Goal: Transaction & Acquisition: Purchase product/service

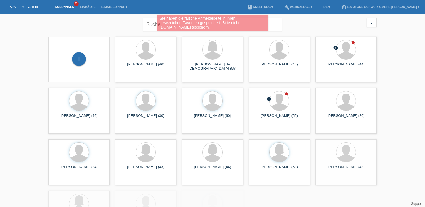
click at [152, 23] on div "Sie haben die falsche Anmeldeseite in Ihren Lesezeichen/Favoriten gespeichert. …" at bounding box center [212, 24] width 255 height 18
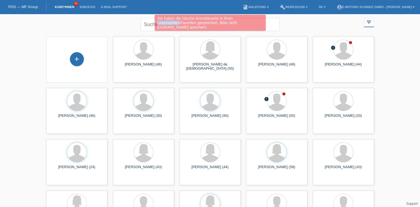
click at [152, 23] on div "Sie haben die falsche Anmeldeseite in Ihren Lesezeichen/Favoriten gespeichert. …" at bounding box center [210, 24] width 252 height 18
click at [150, 23] on div "Sie haben die falsche Anmeldeseite in Ihren Lesezeichen/Favoriten gespeichert. …" at bounding box center [210, 24] width 252 height 18
drag, startPoint x: 150, startPoint y: 23, endPoint x: 145, endPoint y: 24, distance: 4.9
click at [145, 24] on div "Sie haben die falsche Anmeldeseite in Ihren Lesezeichen/Favoriten gespeichert. …" at bounding box center [210, 24] width 252 height 18
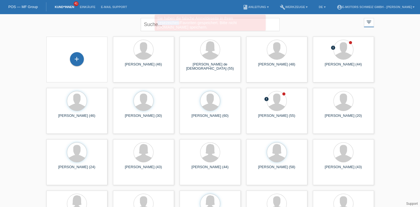
click at [145, 24] on div "Sie haben die falsche Anmeldeseite in Ihren Lesezeichen/Favoriten gespeichert. …" at bounding box center [210, 24] width 252 height 18
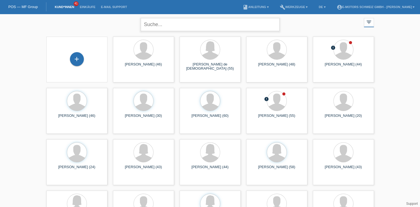
click at [154, 26] on input "text" at bounding box center [210, 24] width 139 height 13
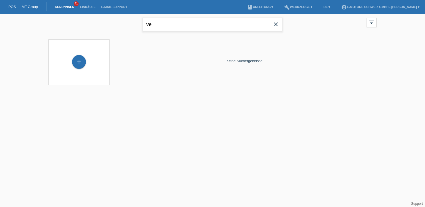
type input "v"
type input "erduan"
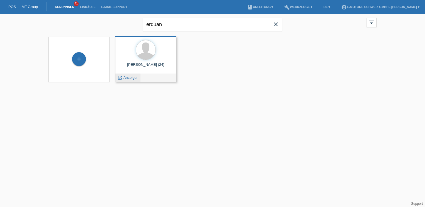
click at [130, 77] on span "Anzeigen" at bounding box center [130, 78] width 15 height 4
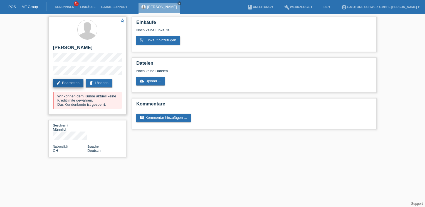
click at [74, 84] on link "edit Bearbeiten" at bounding box center [68, 83] width 31 height 8
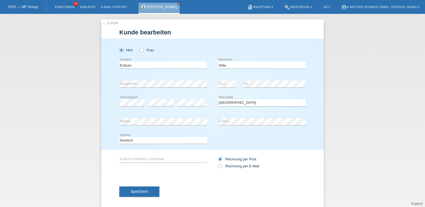
select select "CH"
click at [139, 191] on span "Speichern" at bounding box center [139, 192] width 18 height 4
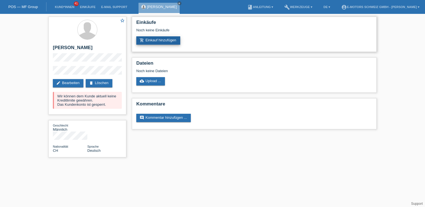
click at [161, 41] on link "add_shopping_cart Einkauf hinzufügen" at bounding box center [158, 40] width 44 height 8
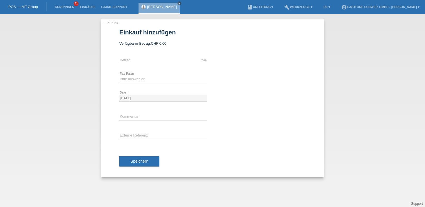
click at [152, 56] on div "CHF error Betrag" at bounding box center [163, 60] width 88 height 19
click at [151, 60] on input "text" at bounding box center [163, 60] width 88 height 7
type input "3390.00"
click at [135, 79] on select "Bitte auswählen 12 Raten 24 Raten 36 Raten 48 Raten" at bounding box center [163, 79] width 88 height 7
select select "214"
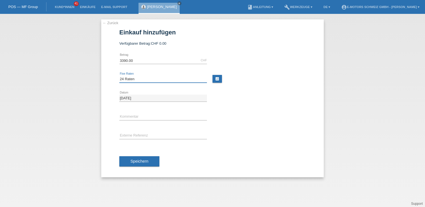
click at [119, 76] on select "Bitte auswählen 12 Raten 24 Raten 36 Raten 48 Raten" at bounding box center [163, 79] width 88 height 7
click at [139, 159] on span "Speichern" at bounding box center [139, 161] width 18 height 4
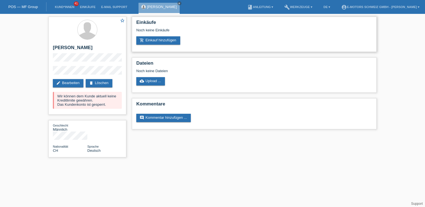
drag, startPoint x: 137, startPoint y: 29, endPoint x: 175, endPoint y: 31, distance: 38.6
click at [175, 31] on div "Noch keine Einkäufe" at bounding box center [254, 32] width 236 height 8
drag, startPoint x: 175, startPoint y: 31, endPoint x: 182, endPoint y: 65, distance: 35.1
click at [182, 65] on h2 "Dateien" at bounding box center [254, 65] width 236 height 8
click at [220, 45] on div "Einkäufe Noch keine Einkäufe add_shopping_cart Einkauf hinzufügen" at bounding box center [254, 34] width 245 height 35
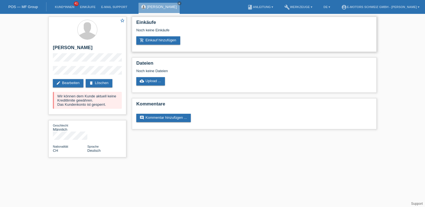
drag, startPoint x: 136, startPoint y: 29, endPoint x: 176, endPoint y: 29, distance: 39.2
click at [176, 29] on div "Noch keine Einkäufe" at bounding box center [254, 32] width 236 height 8
drag, startPoint x: 176, startPoint y: 29, endPoint x: 252, endPoint y: 36, distance: 77.0
click at [252, 36] on div "Einkäufe Noch keine Einkäufe add_shopping_cart Einkauf hinzufügen" at bounding box center [254, 34] width 245 height 35
click at [176, 26] on h2 "Einkäufe" at bounding box center [254, 24] width 236 height 8
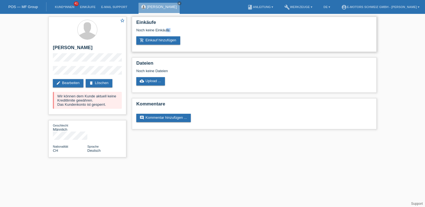
drag, startPoint x: 137, startPoint y: 31, endPoint x: 174, endPoint y: 34, distance: 37.4
click at [174, 34] on div "Noch keine Einkäufe" at bounding box center [254, 32] width 236 height 8
drag, startPoint x: 174, startPoint y: 34, endPoint x: 229, endPoint y: 39, distance: 55.0
click at [229, 39] on div "add_shopping_cart Einkauf hinzufügen" at bounding box center [254, 40] width 236 height 8
click at [88, 7] on link "Einkäufe" at bounding box center [87, 6] width 21 height 3
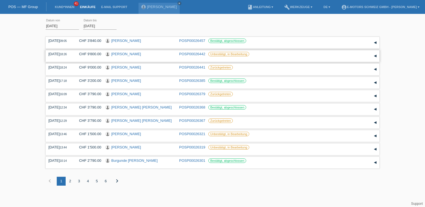
click at [126, 53] on link "[PERSON_NAME]" at bounding box center [126, 54] width 30 height 4
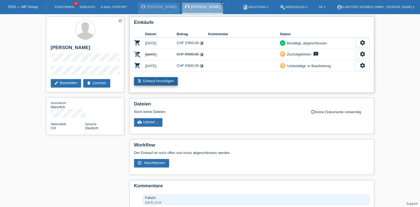
click at [157, 79] on link "add_shopping_cart Einkauf hinzufügen" at bounding box center [156, 81] width 44 height 8
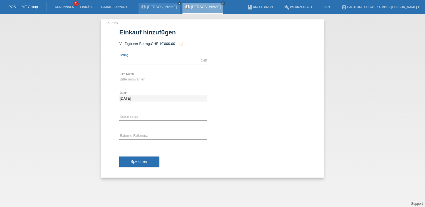
click at [143, 61] on input "text" at bounding box center [163, 60] width 88 height 7
type input "100.00"
click at [191, 6] on link "Thomas Lang" at bounding box center [206, 7] width 30 height 4
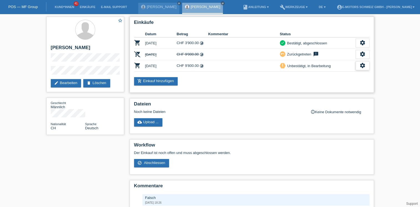
click at [358, 65] on div "settings" at bounding box center [363, 65] width 14 height 9
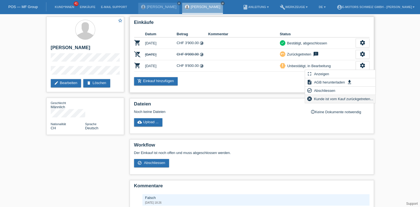
click at [327, 99] on span "Kunde ist vom Kauf zurückgetreten..." at bounding box center [343, 99] width 61 height 7
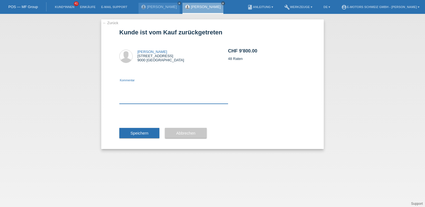
click at [153, 83] on textarea at bounding box center [173, 93] width 109 height 21
type textarea "falsch"
click at [139, 134] on span "Speichern" at bounding box center [139, 133] width 18 height 4
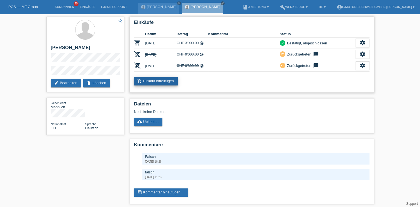
click at [169, 78] on link "add_shopping_cart Einkauf hinzufügen" at bounding box center [156, 81] width 44 height 8
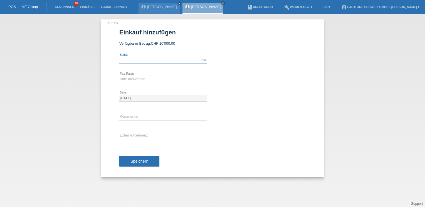
click at [153, 58] on input "text" at bounding box center [163, 60] width 88 height 7
type input "10500.00"
click at [128, 114] on input "text" at bounding box center [163, 117] width 88 height 7
type input "Andi"
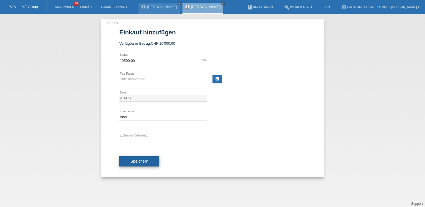
click at [143, 158] on button "Speichern" at bounding box center [139, 161] width 40 height 11
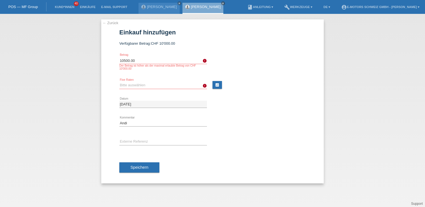
click at [142, 56] on div "10500.00 CHF error Betrag Der Betrag ist höher als der maximal erlaubte Betrag …" at bounding box center [163, 63] width 88 height 25
click at [141, 59] on input "10500.00" at bounding box center [163, 60] width 88 height 7
type input "1"
type input "10000.00"
click at [132, 83] on select "Bitte auswählen 12 Raten 24 Raten 36 Raten 48 Raten" at bounding box center [163, 85] width 88 height 7
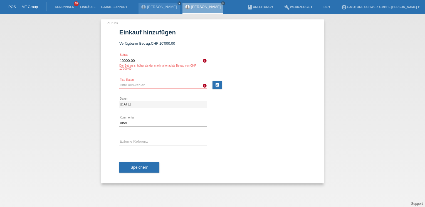
select select "216"
click at [119, 82] on select "Bitte auswählen 12 Raten 24 Raten 36 Raten 48 Raten" at bounding box center [163, 85] width 88 height 7
click at [142, 167] on span "Speichern" at bounding box center [139, 167] width 18 height 4
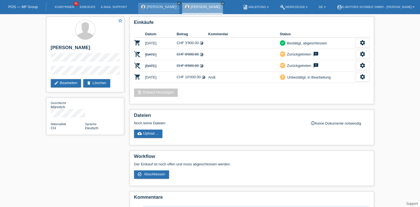
click at [177, 4] on link "close" at bounding box center [179, 3] width 4 height 4
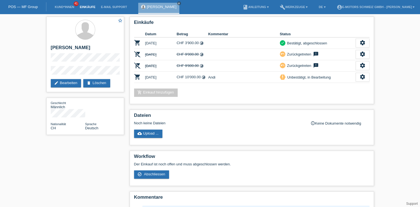
click at [93, 7] on link "Einkäufe" at bounding box center [87, 6] width 21 height 3
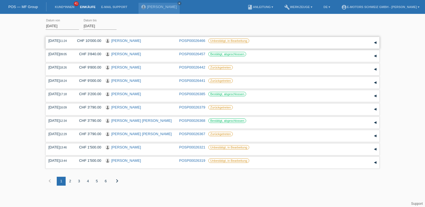
click at [375, 42] on div "▾" at bounding box center [375, 43] width 8 height 8
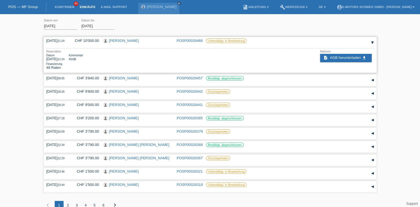
click at [373, 42] on div "▾" at bounding box center [373, 43] width 8 height 8
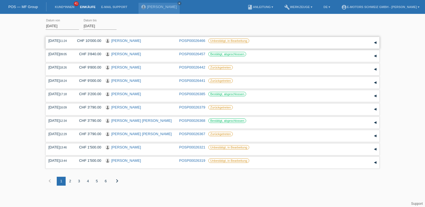
click at [375, 42] on div "▾" at bounding box center [375, 43] width 8 height 8
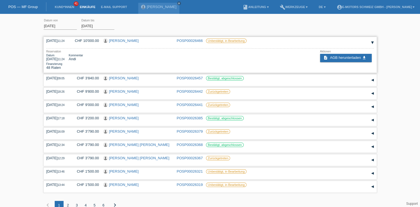
click at [372, 41] on div "▾" at bounding box center [373, 43] width 8 height 8
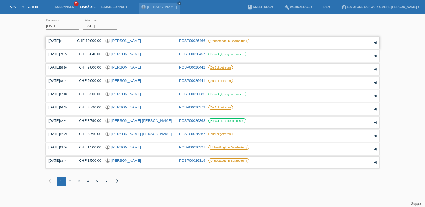
click at [374, 43] on div "▾" at bounding box center [375, 43] width 8 height 8
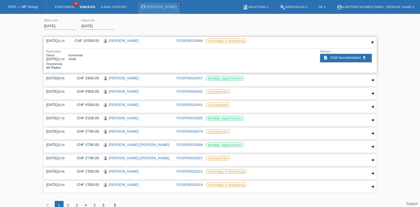
click at [373, 43] on div "▾" at bounding box center [373, 43] width 8 height 8
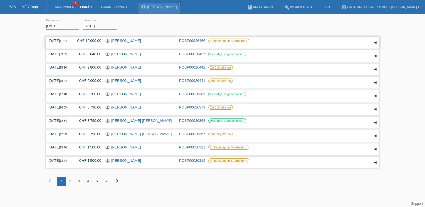
click at [375, 42] on div "▾" at bounding box center [375, 43] width 8 height 8
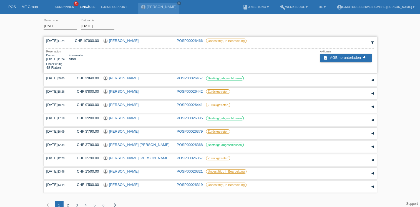
click at [373, 42] on div "▾" at bounding box center [373, 43] width 8 height 8
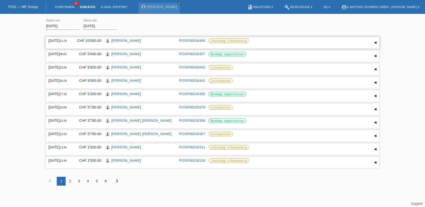
click at [375, 42] on div "▾" at bounding box center [375, 43] width 8 height 8
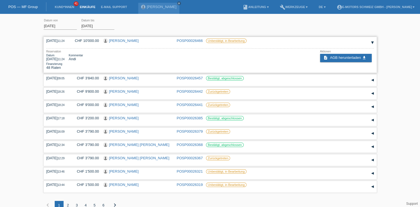
click at [373, 42] on div "▾" at bounding box center [373, 43] width 8 height 8
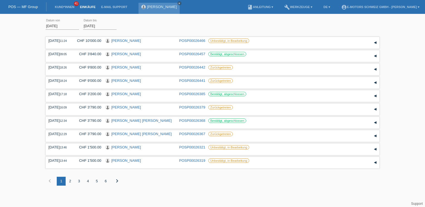
click at [178, 4] on icon "close" at bounding box center [179, 3] width 3 height 3
click at [85, 7] on link "Einkäufe" at bounding box center [87, 6] width 21 height 3
click at [68, 7] on link "Kund*innen" at bounding box center [64, 6] width 25 height 3
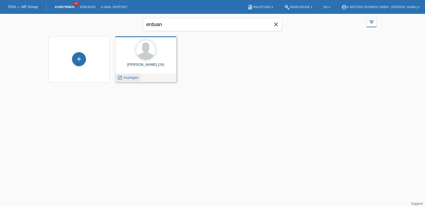
click at [134, 76] on span "Anzeigen" at bounding box center [130, 78] width 15 height 4
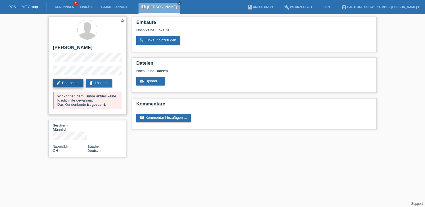
click at [77, 82] on link "edit Bearbeiten" at bounding box center [68, 83] width 31 height 8
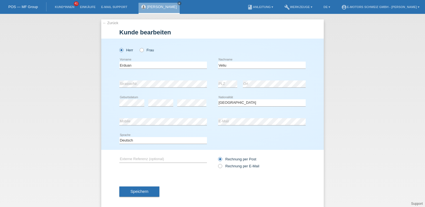
select select "CH"
click at [143, 51] on label "Frau" at bounding box center [146, 50] width 14 height 4
click at [143, 51] on input "Frau" at bounding box center [141, 50] width 4 height 4
radio input "true"
click at [178, 3] on icon "close" at bounding box center [179, 3] width 3 height 3
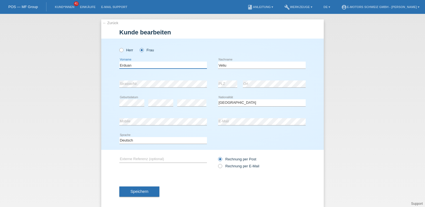
drag, startPoint x: 139, startPoint y: 65, endPoint x: 115, endPoint y: 66, distance: 24.2
click at [115, 66] on div "Herr Frau Erduan error Vorname C" at bounding box center [212, 94] width 222 height 111
type input "Fatbardha"
click at [117, 122] on div "Herr Frau Fatbardha error Vorname" at bounding box center [212, 94] width 222 height 111
click at [208, 121] on div "error Mobile error E-Mail" at bounding box center [212, 122] width 186 height 19
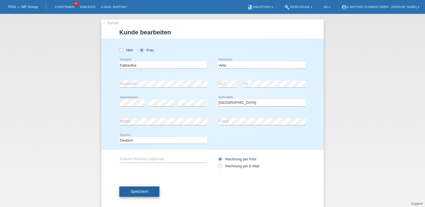
click at [139, 193] on span "Speichern" at bounding box center [139, 192] width 18 height 4
click at [175, 45] on div "Herr Frau" at bounding box center [163, 49] width 88 height 11
click at [141, 192] on span "Speichern" at bounding box center [139, 192] width 18 height 4
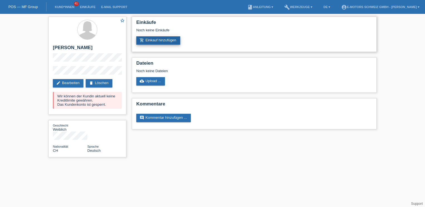
click at [170, 42] on link "add_shopping_cart Einkauf hinzufügen" at bounding box center [158, 40] width 44 height 8
click at [152, 40] on link "add_shopping_cart Einkauf hinzufügen" at bounding box center [158, 40] width 44 height 8
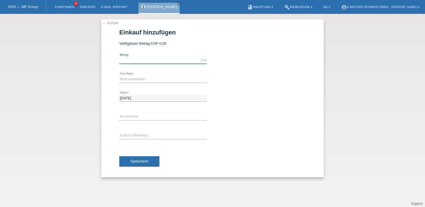
click at [129, 59] on input "text" at bounding box center [163, 60] width 88 height 7
type input "3390.00"
click at [124, 78] on select "Bitte auswählen 12 Raten 24 Raten 36 Raten 48 Raten" at bounding box center [163, 79] width 88 height 7
select select "214"
click at [119, 76] on select "Bitte auswählen 12 Raten 24 Raten 36 Raten 48 Raten" at bounding box center [163, 79] width 88 height 7
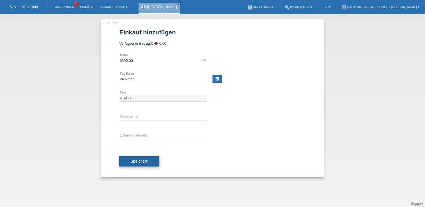
click at [142, 159] on span "Speichern" at bounding box center [139, 161] width 18 height 4
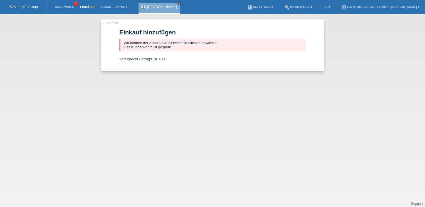
click at [83, 7] on link "Einkäufe" at bounding box center [87, 6] width 21 height 3
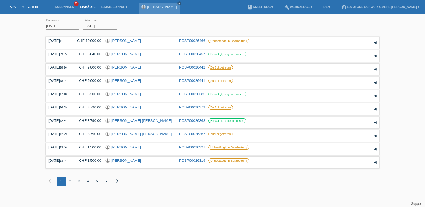
click at [154, 5] on link "[PERSON_NAME]" at bounding box center [162, 7] width 30 height 4
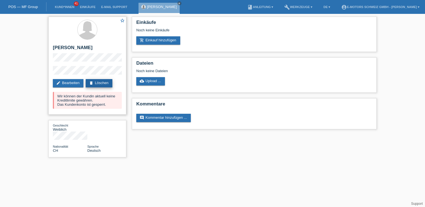
click at [97, 82] on link "delete Löschen" at bounding box center [99, 83] width 27 height 8
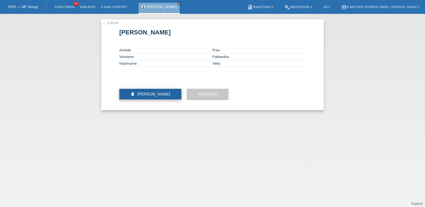
click at [169, 99] on button "delete [PERSON_NAME]" at bounding box center [150, 94] width 62 height 11
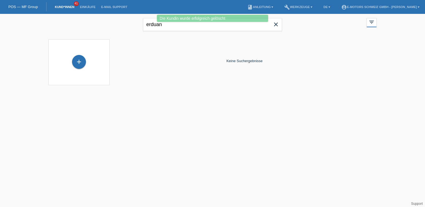
click at [277, 25] on icon "close" at bounding box center [275, 24] width 7 height 7
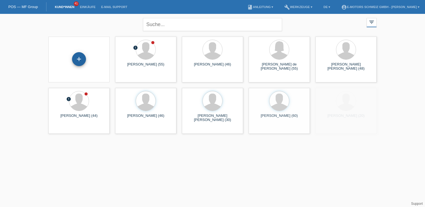
click at [82, 59] on div "+" at bounding box center [79, 59] width 14 height 14
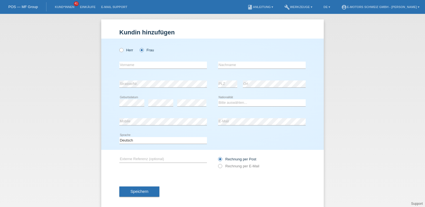
click at [134, 65] on input "text" at bounding box center [163, 65] width 88 height 7
type input "Fatbrdha"
click at [224, 66] on input "text" at bounding box center [262, 65] width 88 height 7
type input "Veliu"
click at [234, 102] on select "Bitte auswählen... Schweiz Deutschland Liechtenstein Österreich ------------ Af…" at bounding box center [262, 102] width 88 height 7
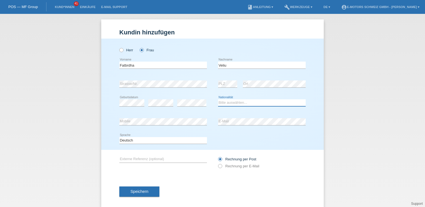
select select "CH"
click at [218, 99] on select "Bitte auswählen... Schweiz Deutschland Liechtenstein Österreich ------------ Af…" at bounding box center [262, 102] width 88 height 7
click at [209, 92] on div "error Strasse/Nr. error PLZ error Ort" at bounding box center [212, 84] width 186 height 19
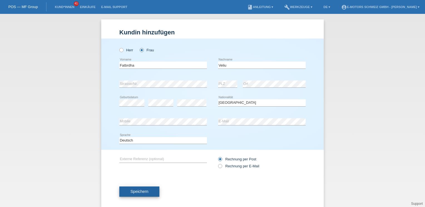
click at [146, 191] on button "Speichern" at bounding box center [139, 192] width 40 height 11
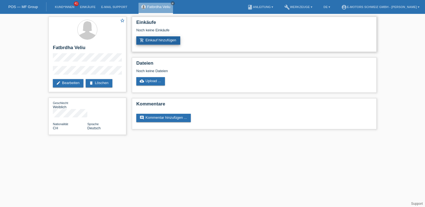
click at [160, 40] on link "add_shopping_cart Einkauf hinzufügen" at bounding box center [158, 40] width 44 height 8
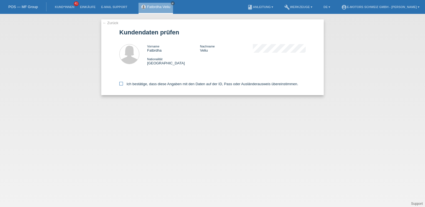
click at [156, 84] on label "Ich bestätige, dass diese Angaben mit den Daten auf der ID, Pass oder Ausländer…" at bounding box center [208, 84] width 179 height 4
click at [123, 84] on input "Ich bestätige, dass diese Angaben mit den Daten auf der ID, Pass oder Ausländer…" at bounding box center [121, 84] width 4 height 4
checkbox input "true"
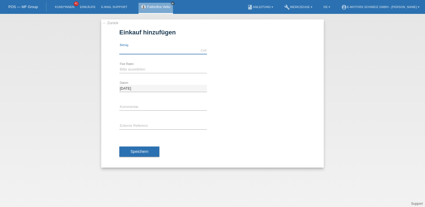
click at [162, 51] on input "text" at bounding box center [163, 50] width 88 height 7
type input "3390.00"
click at [138, 70] on select "Bitte auswählen 12 Raten 24 Raten 36 Raten 48 Raten" at bounding box center [163, 69] width 88 height 7
select select "214"
click at [119, 66] on select "Bitte auswählen 12 Raten 24 Raten 36 Raten 48 Raten" at bounding box center [163, 69] width 88 height 7
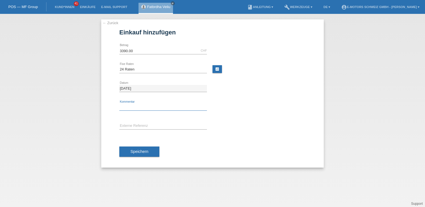
click at [144, 106] on input "text" at bounding box center [163, 107] width 88 height 7
type input "Andi"
click at [139, 149] on span "Speichern" at bounding box center [139, 151] width 18 height 4
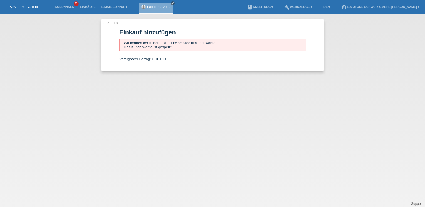
click at [151, 8] on link "Fatbrdha Veliu" at bounding box center [158, 7] width 23 height 4
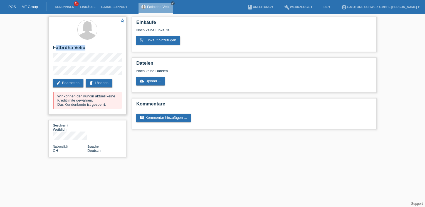
drag, startPoint x: 54, startPoint y: 47, endPoint x: 84, endPoint y: 51, distance: 30.3
click at [84, 51] on h2 "Fatbrdha Veliu" at bounding box center [87, 49] width 69 height 8
drag, startPoint x: 84, startPoint y: 51, endPoint x: 92, endPoint y: 49, distance: 7.6
click at [92, 49] on h2 "Fatbrdha Veliu" at bounding box center [87, 49] width 69 height 8
click at [90, 47] on h2 "Fatbrdha Veliu" at bounding box center [87, 49] width 69 height 8
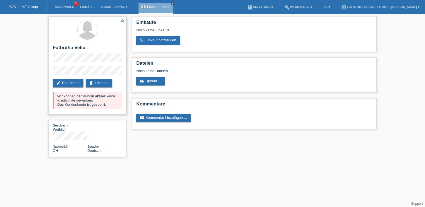
click at [89, 63] on div "star_border Fatbrdha Veliu edit Bearbeiten delete Löschen Wir können der Kundin…" at bounding box center [87, 66] width 78 height 98
drag, startPoint x: 85, startPoint y: 48, endPoint x: 52, endPoint y: 45, distance: 33.2
click at [52, 45] on div "star_border Fatbrdha Veliu edit Bearbeiten delete Löschen Wir können der Kundin…" at bounding box center [87, 66] width 78 height 98
copy h2 "Fatbrdha Veliu"
click at [83, 83] on link "edit Bearbeiten" at bounding box center [68, 83] width 31 height 8
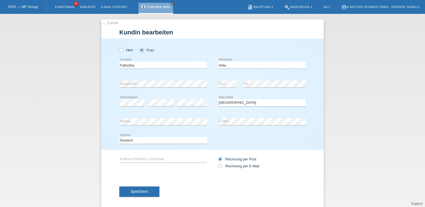
select select "CH"
click at [147, 193] on button "Speichern" at bounding box center [139, 192] width 40 height 11
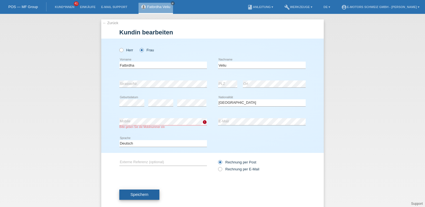
click at [143, 194] on span "Speichern" at bounding box center [139, 195] width 18 height 4
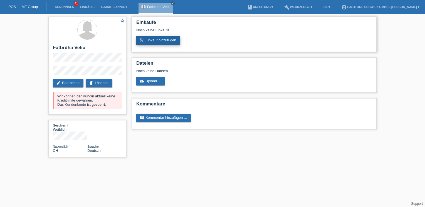
click at [167, 40] on link "add_shopping_cart Einkauf hinzufügen" at bounding box center [158, 40] width 44 height 8
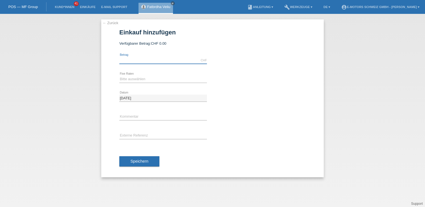
click at [155, 61] on input "text" at bounding box center [163, 60] width 88 height 7
type input "3390.00"
click at [137, 79] on select "Bitte auswählen 12 Raten 24 Raten 36 Raten 48 Raten" at bounding box center [163, 79] width 88 height 7
select select "215"
click at [119, 76] on select "Bitte auswählen 12 Raten 24 Raten 36 Raten 48 Raten" at bounding box center [163, 79] width 88 height 7
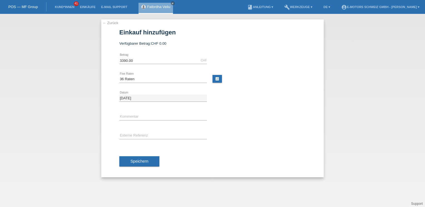
click at [131, 155] on div "Speichern" at bounding box center [212, 162] width 186 height 32
click at [131, 159] on span "Speichern" at bounding box center [139, 161] width 18 height 4
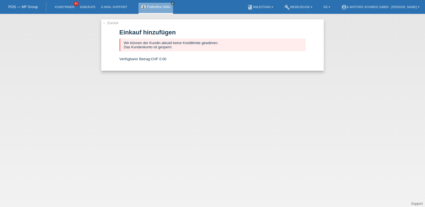
click at [164, 8] on link "Fatbrdha Veliu" at bounding box center [158, 7] width 23 height 4
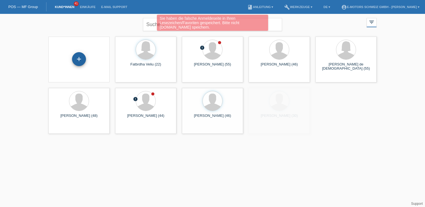
click at [81, 59] on div "+" at bounding box center [79, 59] width 14 height 14
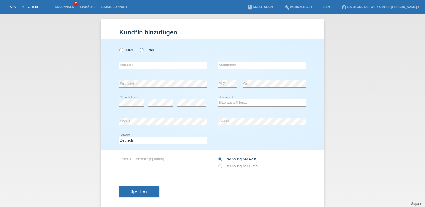
click at [139, 47] on icon at bounding box center [139, 47] width 0 height 0
click at [140, 51] on input "Frau" at bounding box center [141, 50] width 4 height 4
radio input "true"
click at [138, 66] on input "text" at bounding box center [163, 65] width 88 height 7
type input "Dritan"
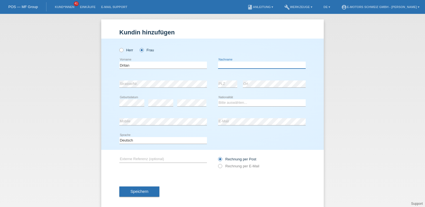
click at [226, 63] on input "text" at bounding box center [262, 65] width 88 height 7
type input "Gjeleshi"
click at [225, 104] on select "Bitte auswählen... Schweiz Deutschland Liechtenstein Österreich ------------ Af…" at bounding box center [262, 102] width 88 height 7
click at [218, 99] on select "Bitte auswählen... Schweiz Deutschland Liechtenstein Österreich ------------ Af…" at bounding box center [262, 102] width 88 height 7
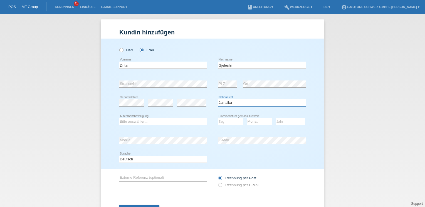
click at [225, 101] on select "Bitte auswählen... Schweiz Deutschland Liechtenstein Österreich ------------ Af…" at bounding box center [262, 102] width 88 height 7
select select "IT"
click at [218, 99] on select "Bitte auswählen... Schweiz Deutschland Liechtenstein Österreich ------------ Af…" at bounding box center [262, 102] width 88 height 7
click at [176, 121] on select "Bitte auswählen... C B B - Flüchtlingsstatus Andere" at bounding box center [163, 121] width 88 height 7
select select "B"
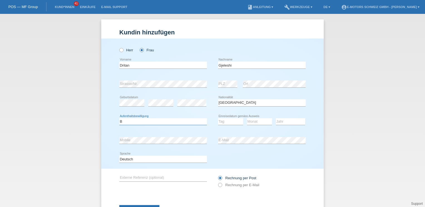
click at [119, 118] on select "Bitte auswählen... C B B - Flüchtlingsstatus Andere" at bounding box center [163, 121] width 88 height 7
click at [224, 122] on select "Tag 01 02 03 04 05 06 07 08 09 10 11" at bounding box center [230, 121] width 25 height 7
select select "18"
click at [218, 118] on select "Tag 01 02 03 04 05 06 07 08 09 10 11" at bounding box center [230, 121] width 25 height 7
click at [252, 123] on select "Monat 01 02 03 04 05 06 07 08 09 10 11" at bounding box center [259, 121] width 25 height 7
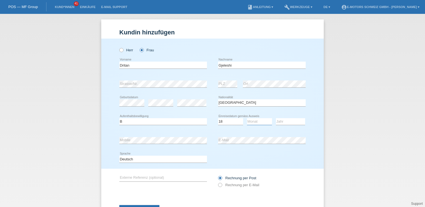
select select "09"
click at [247, 118] on select "Monat 01 02 03 04 05 06 07 08 09 10 11" at bounding box center [259, 121] width 25 height 7
click at [280, 120] on select "Jahr 2025 2024 2023 2022 2021 2020 2019 2018 2017 2016 2015 2014 2013 2012 2011…" at bounding box center [290, 121] width 29 height 7
select select "2018"
click at [276, 118] on select "Jahr 2025 2024 2023 2022 2021 2020 2019 2018 2017 2016 2015 2014 2013 2012 2011…" at bounding box center [290, 121] width 29 height 7
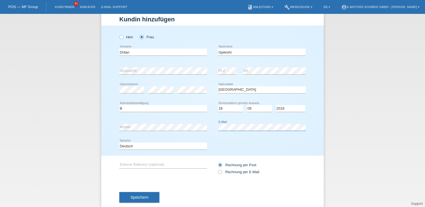
scroll to position [24, 0]
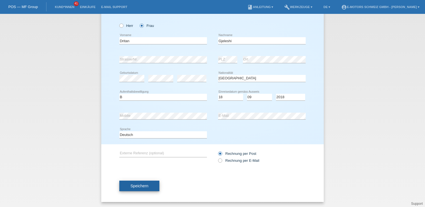
click at [143, 185] on span "Speichern" at bounding box center [139, 186] width 18 height 4
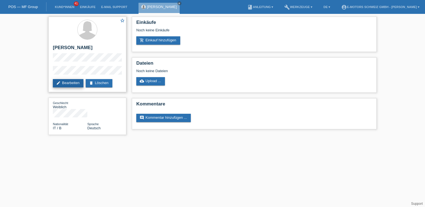
click at [74, 85] on link "edit Bearbeiten" at bounding box center [68, 83] width 31 height 8
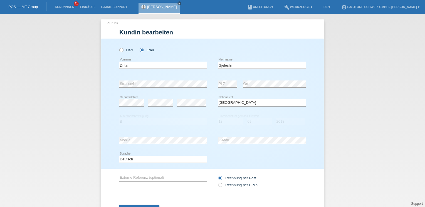
select select "IT"
select select "B"
select select "18"
select select "09"
select select "2018"
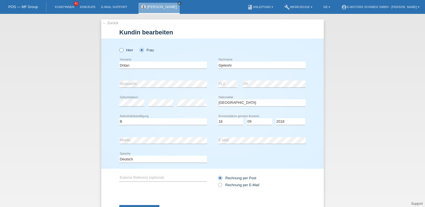
click at [118, 47] on icon at bounding box center [118, 47] width 0 height 0
click at [119, 50] on input "Herr" at bounding box center [121, 50] width 4 height 4
radio input "true"
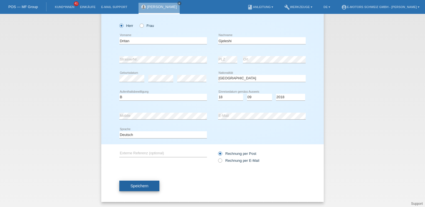
click at [141, 186] on span "Speichern" at bounding box center [139, 186] width 18 height 4
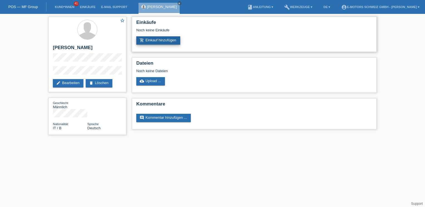
click at [176, 43] on link "add_shopping_cart Einkauf hinzufügen" at bounding box center [158, 40] width 44 height 8
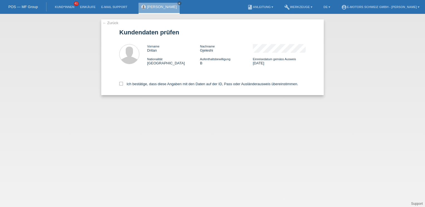
click at [139, 80] on div "Ich bestätige, dass diese Angaben mit den Daten auf der ID, Pass oder Ausländer…" at bounding box center [212, 83] width 186 height 24
click at [140, 86] on label "Ich bestätige, dass diese Angaben mit den Daten auf der ID, Pass oder Ausländer…" at bounding box center [208, 84] width 179 height 4
click at [123, 86] on input "Ich bestätige, dass diese Angaben mit den Daten auf der ID, Pass oder Ausländer…" at bounding box center [121, 84] width 4 height 4
checkbox input "true"
click at [140, 84] on label "Ich bestätige, dass diese Angaben mit den Daten auf der ID, Pass oder Ausländer…" at bounding box center [208, 84] width 179 height 4
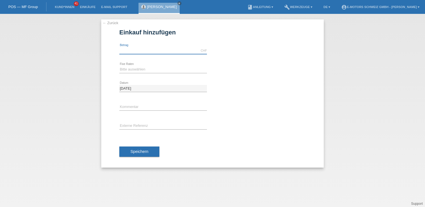
click at [147, 48] on input "text" at bounding box center [163, 50] width 88 height 7
type input "3390.00"
click at [136, 69] on select "Bitte auswählen 12 Raten 24 Raten 36 Raten 48 Raten" at bounding box center [163, 69] width 88 height 7
select select "214"
click at [119, 66] on select "Bitte auswählen 12 Raten 24 Raten 36 Raten 48 Raten" at bounding box center [163, 69] width 88 height 7
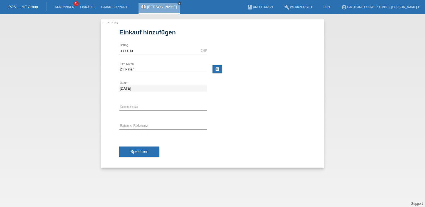
click at [142, 151] on span "Speichern" at bounding box center [139, 151] width 18 height 4
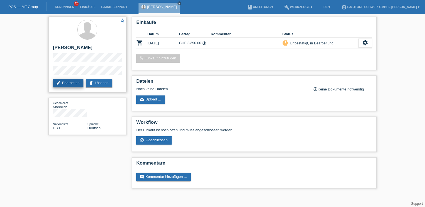
click at [79, 84] on link "edit Bearbeiten" at bounding box center [68, 83] width 31 height 8
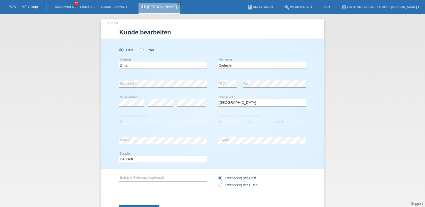
select select "IT"
select select "B"
select select "18"
select select "09"
click at [282, 122] on select "Jahr 2025 2024 2023 2022 2021 2020 2019 2018 2017 2016 2015 2014 2013 2012 2011…" at bounding box center [290, 121] width 29 height 7
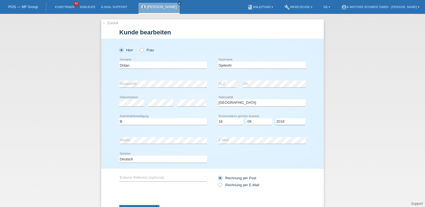
select select "2022"
click at [276, 118] on select "Jahr 2025 2024 2023 2022 2021 2020 2019 2018 2017 2016 2015 2014 2013 2012 2011…" at bounding box center [290, 121] width 29 height 7
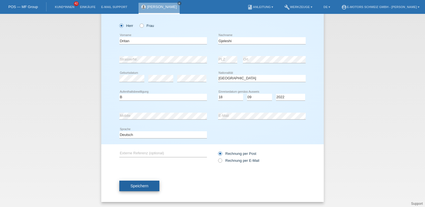
click at [136, 184] on span "Speichern" at bounding box center [139, 186] width 18 height 4
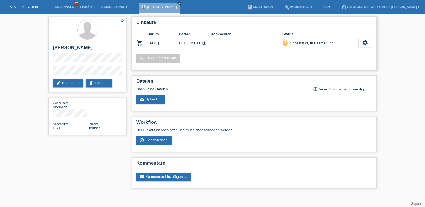
drag, startPoint x: 141, startPoint y: 52, endPoint x: 182, endPoint y: 54, distance: 41.2
click at [182, 54] on div "Einkäufe Datum Betrag Kommentar Status shopping_cart 22.08.2025 CHF 3'390.00 ti…" at bounding box center [254, 43] width 245 height 53
drag, startPoint x: 182, startPoint y: 54, endPoint x: 202, endPoint y: 58, distance: 20.3
click at [202, 58] on div "add_shopping_cart Einkauf hinzufügen" at bounding box center [254, 58] width 236 height 8
click at [192, 59] on div "add_shopping_cart Einkauf hinzufügen" at bounding box center [254, 58] width 236 height 8
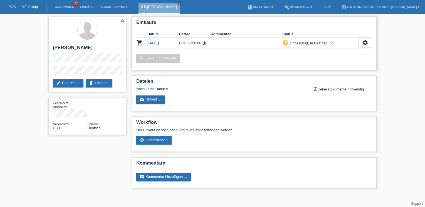
click at [228, 59] on div "add_shopping_cart Einkauf hinzufügen" at bounding box center [254, 58] width 236 height 8
click at [205, 71] on div "Einkäufe Datum Betrag Kommentar Status shopping_cart 22.08.2025 CHF 3'390.00 ti…" at bounding box center [254, 104] width 250 height 180
drag, startPoint x: 164, startPoint y: 71, endPoint x: 349, endPoint y: 67, distance: 185.1
click at [349, 67] on div "Einkäufe Datum Betrag Kommentar Status shopping_cart 22.08.2025 CHF 3'390.00 ti…" at bounding box center [254, 104] width 250 height 180
click at [220, 59] on div "add_shopping_cart Einkauf hinzufügen" at bounding box center [254, 58] width 236 height 8
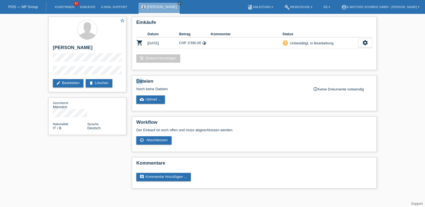
drag, startPoint x: 143, startPoint y: 72, endPoint x: 130, endPoint y: 74, distance: 12.3
click at [130, 74] on div "Einkäufe Datum Betrag Kommentar Status shopping_cart 22.08.2025 CHF 3'390.00 ti…" at bounding box center [254, 104] width 250 height 180
drag, startPoint x: 130, startPoint y: 74, endPoint x: 141, endPoint y: 73, distance: 10.8
click at [141, 73] on div "Einkäufe Datum Betrag Kommentar Status shopping_cart 22.08.2025 CHF 3'390.00 ti…" at bounding box center [254, 104] width 250 height 180
click at [136, 72] on div "Einkäufe Datum Betrag Kommentar Status shopping_cart 22.08.2025 CHF 3'390.00 ti…" at bounding box center [254, 104] width 250 height 180
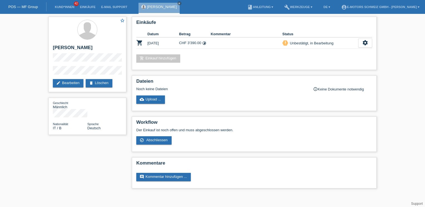
click at [198, 73] on div "Einkäufe Datum Betrag Kommentar Status shopping_cart 22.08.2025 CHF 3'390.00 ti…" at bounding box center [254, 104] width 250 height 180
click at [83, 8] on link "Einkäufe" at bounding box center [87, 6] width 21 height 3
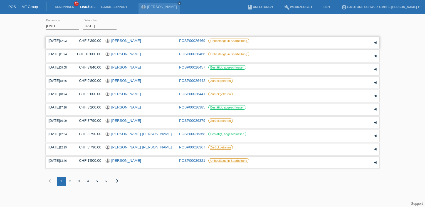
click at [124, 39] on link "[PERSON_NAME]" at bounding box center [126, 41] width 30 height 4
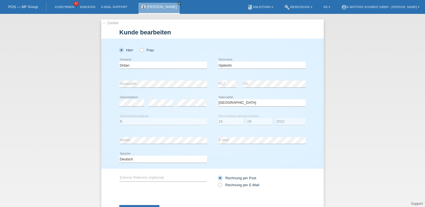
select select "IT"
select select "B"
select select "18"
select select "09"
select select "2022"
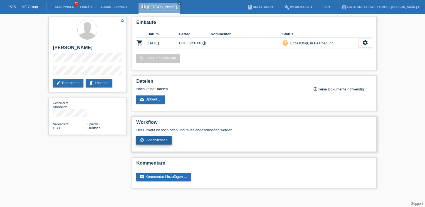
click at [149, 139] on span "Abschliessen" at bounding box center [156, 140] width 21 height 4
